Goal: Task Accomplishment & Management: Use online tool/utility

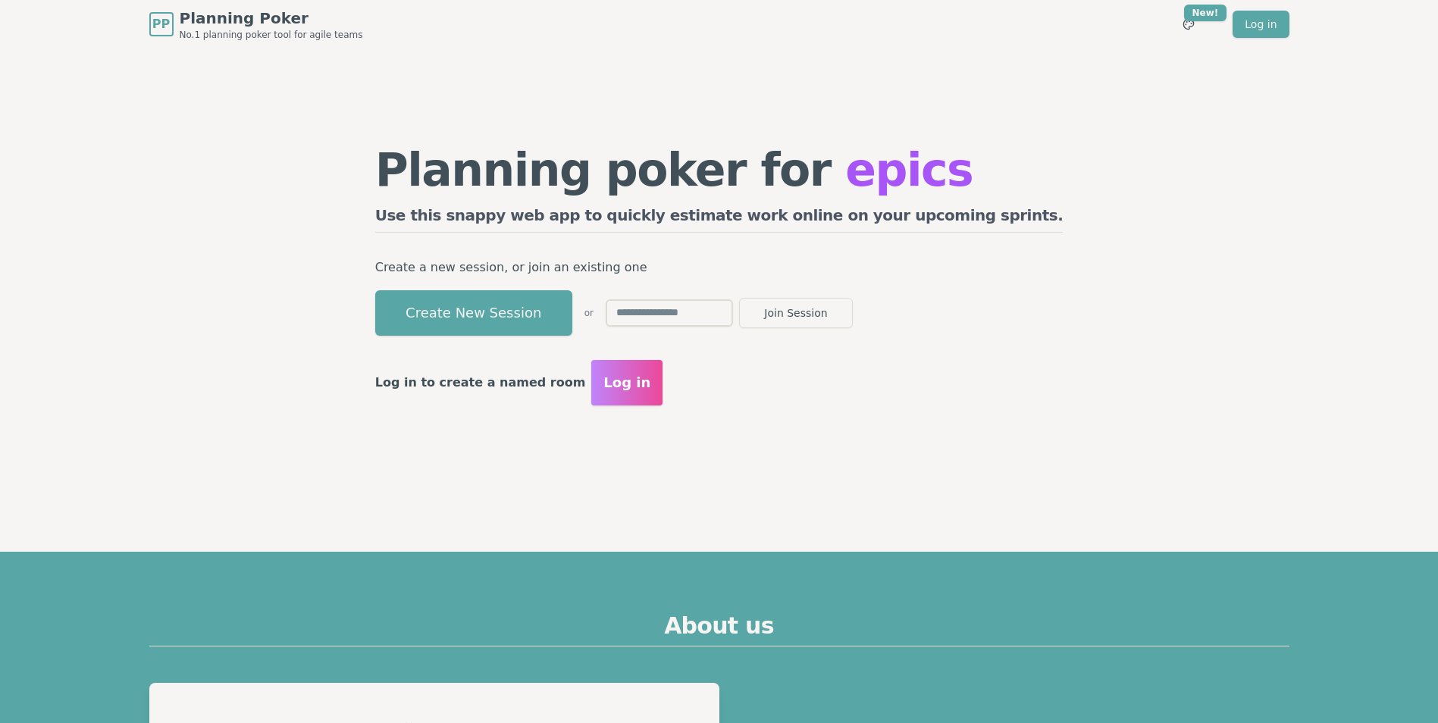
click at [562, 293] on button "Create New Session" at bounding box center [473, 312] width 197 height 45
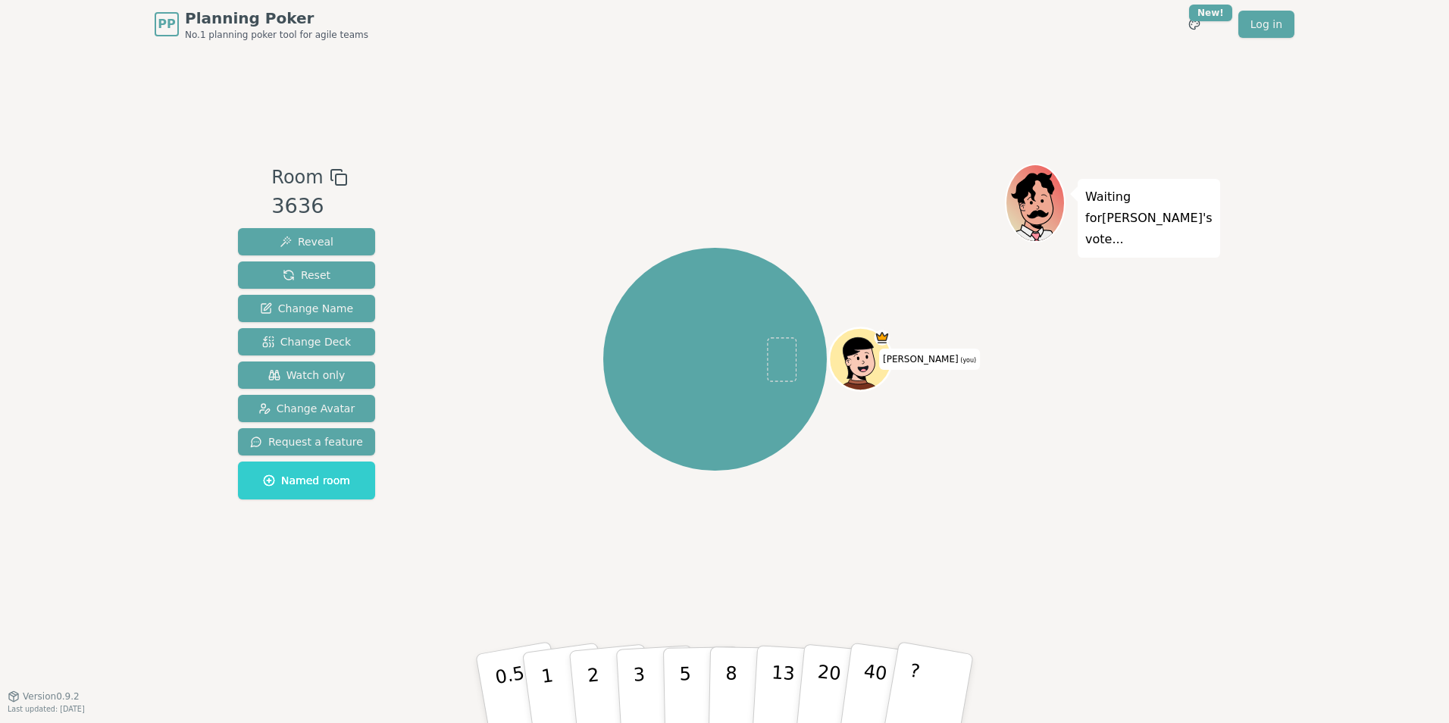
click at [331, 177] on icon at bounding box center [339, 177] width 18 height 18
click at [556, 159] on div "Room 3636 Reveal Reset Change Name Change Deck Watch only Change Avatar Request…" at bounding box center [724, 372] width 985 height 647
click at [809, 169] on div at bounding box center [715, 177] width 580 height 27
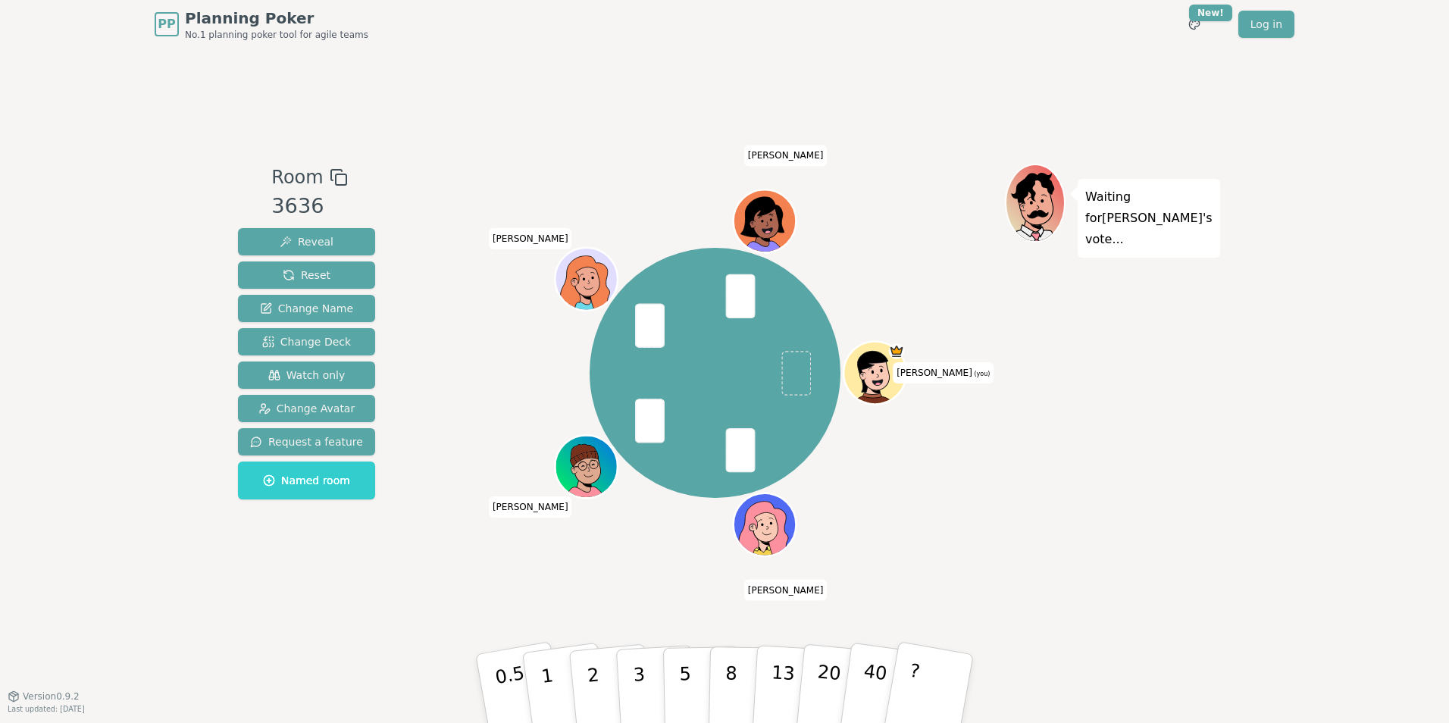
click at [1047, 462] on div "Waiting for [PERSON_NAME] 's vote..." at bounding box center [1111, 372] width 212 height 417
click at [947, 703] on button "?" at bounding box center [929, 688] width 95 height 125
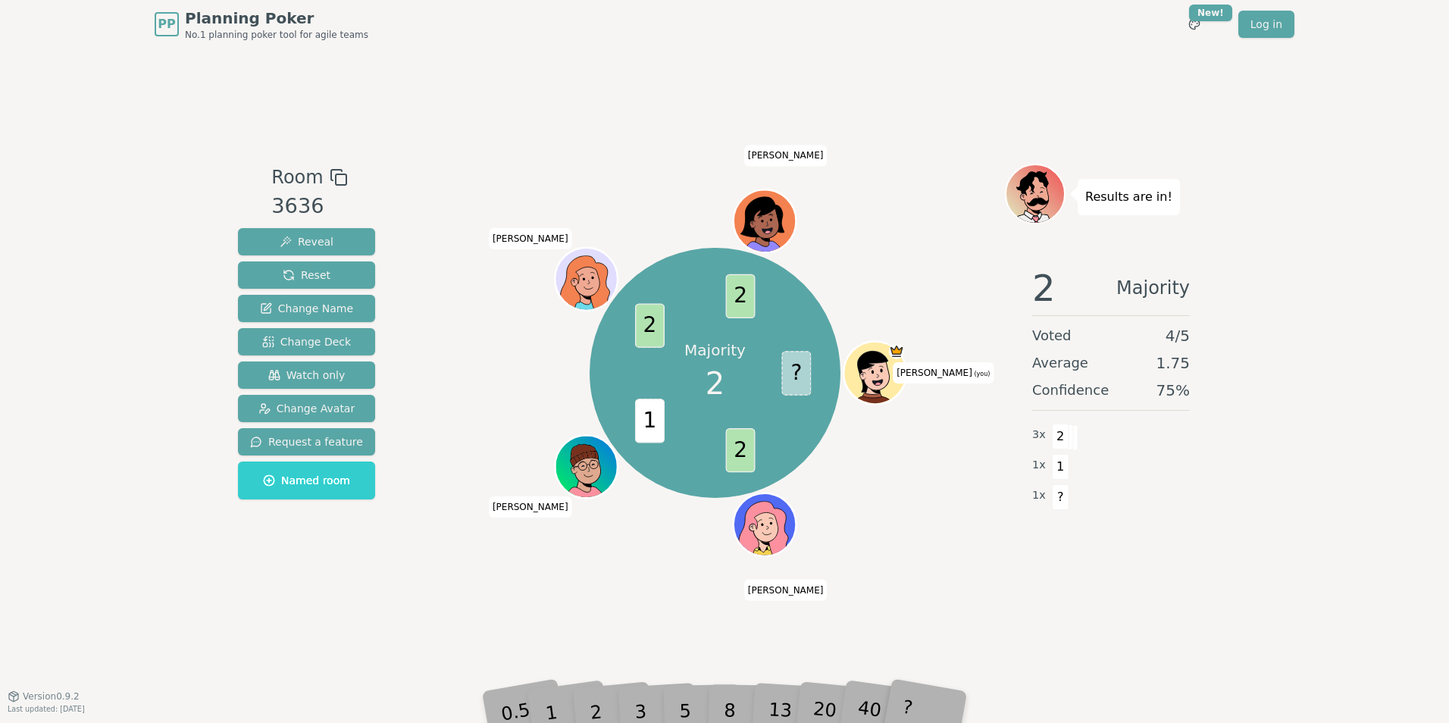
click at [937, 558] on div "Majority 2 ? 2 1 2 2 [PERSON_NAME] (you) [PERSON_NAME] [PERSON_NAME] [PERSON_NA…" at bounding box center [715, 372] width 580 height 417
click at [578, 143] on div "Room 3636 Reveal Reset Change Name Change Deck Watch only Change Avatar Request…" at bounding box center [724, 372] width 985 height 647
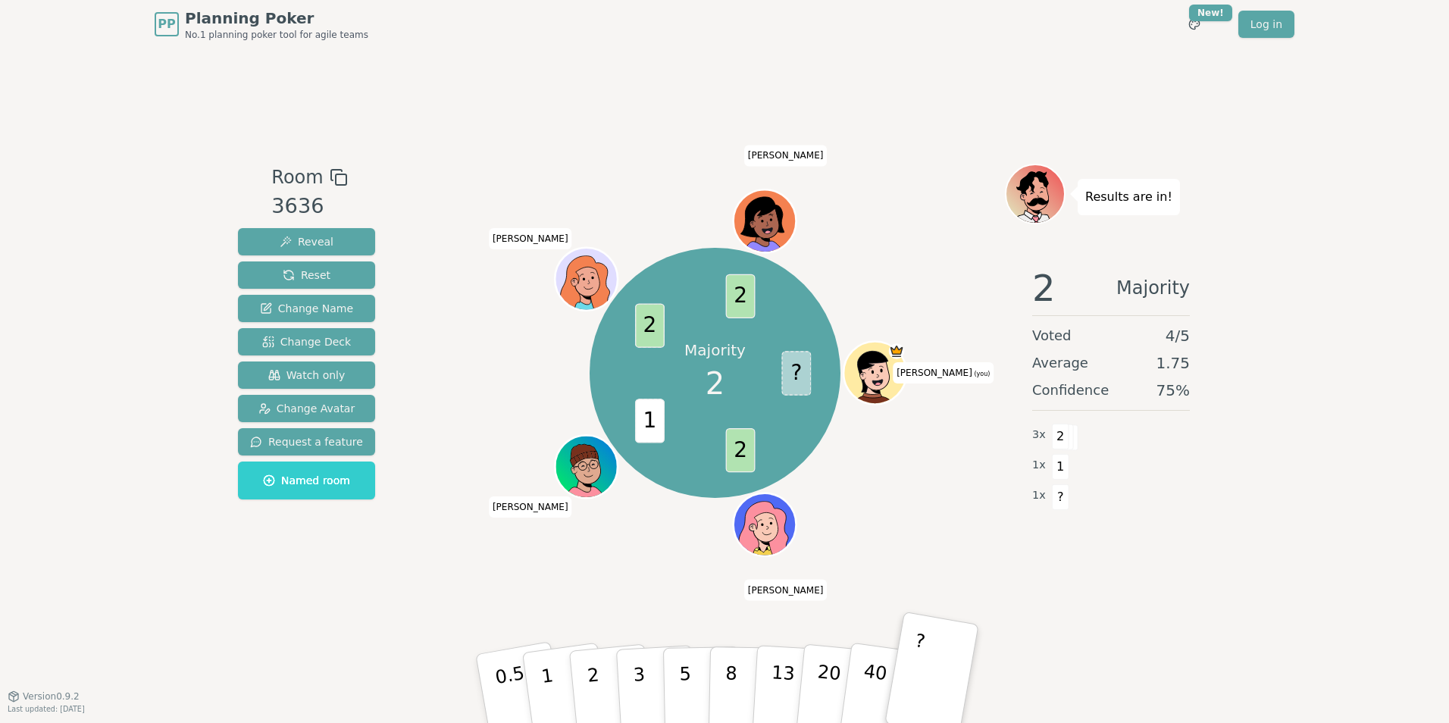
click at [891, 524] on div "Majority 2 ? 2 1 2 2 [PERSON_NAME] (you) [PERSON_NAME] [PERSON_NAME] [PERSON_NA…" at bounding box center [715, 373] width 580 height 364
click at [614, 565] on div "Majority 2 ? 2 1 2 2 [PERSON_NAME] (you) [PERSON_NAME] [PERSON_NAME] [PERSON_NA…" at bounding box center [715, 372] width 580 height 417
click at [894, 571] on div "Majority 2 ? 2 1 2 2 [PERSON_NAME] (you) [PERSON_NAME] [PERSON_NAME] [PERSON_NA…" at bounding box center [715, 372] width 580 height 417
click at [1195, 578] on div "Results are in! 2 Majority Voted 4 / 5 Average 1.75 Confidence 75 % 3 x 2 1 x 1…" at bounding box center [1111, 372] width 212 height 417
click at [319, 274] on span "Reset" at bounding box center [307, 275] width 48 height 15
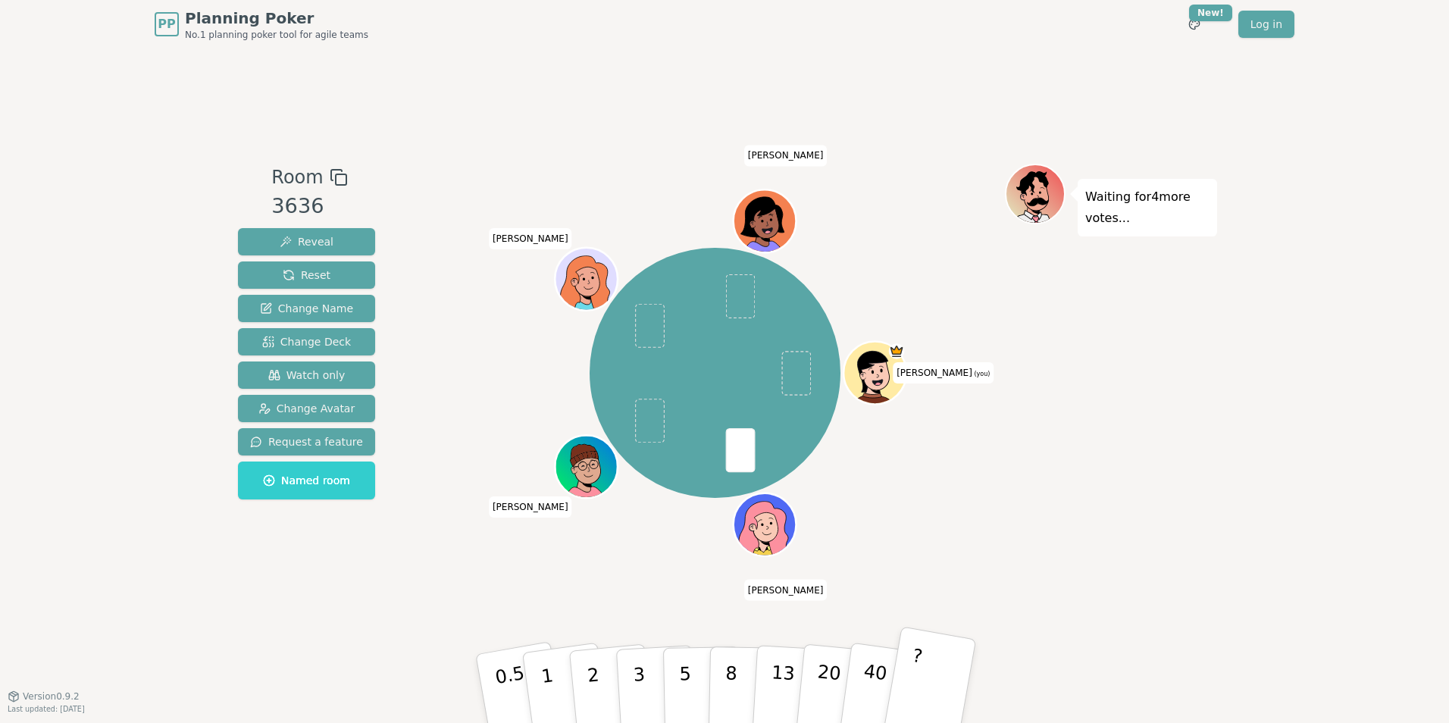
click at [913, 690] on p "?" at bounding box center [911, 686] width 23 height 83
click at [1062, 570] on div "Waiting for 3 more votes..." at bounding box center [1111, 372] width 212 height 417
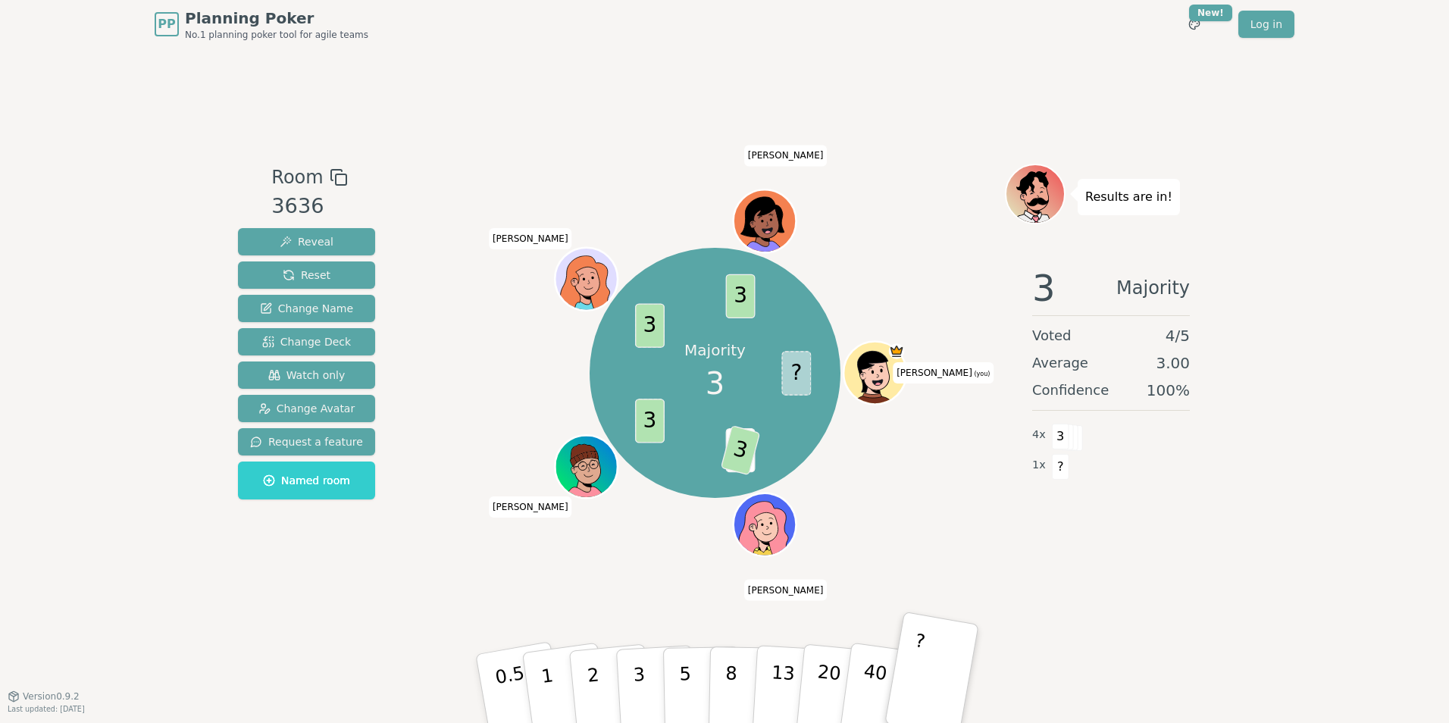
click at [931, 130] on div "Room 3636 Reveal Reset Change Name Change Deck Watch only Change Avatar Request…" at bounding box center [724, 372] width 985 height 647
